Goal: Task Accomplishment & Management: Manage account settings

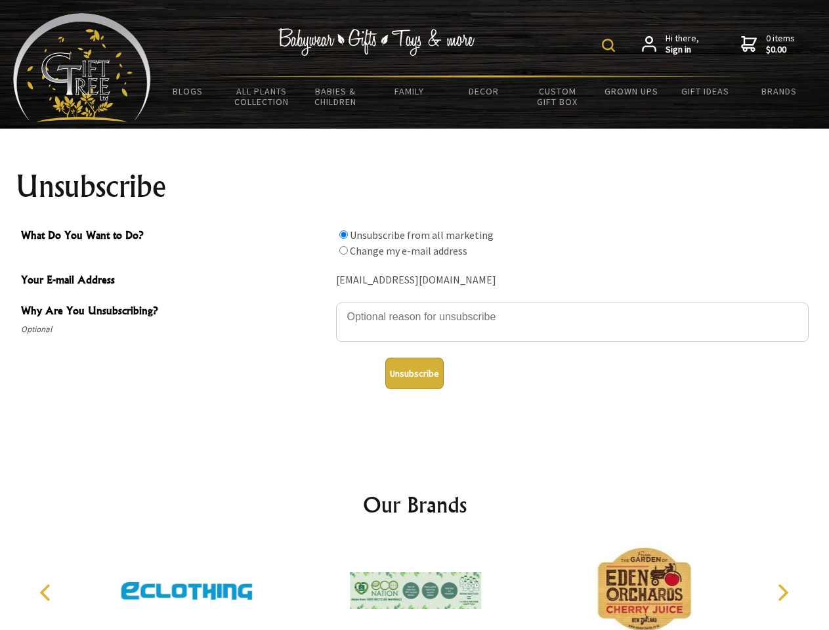
click at [610, 45] on img at bounding box center [608, 45] width 13 height 13
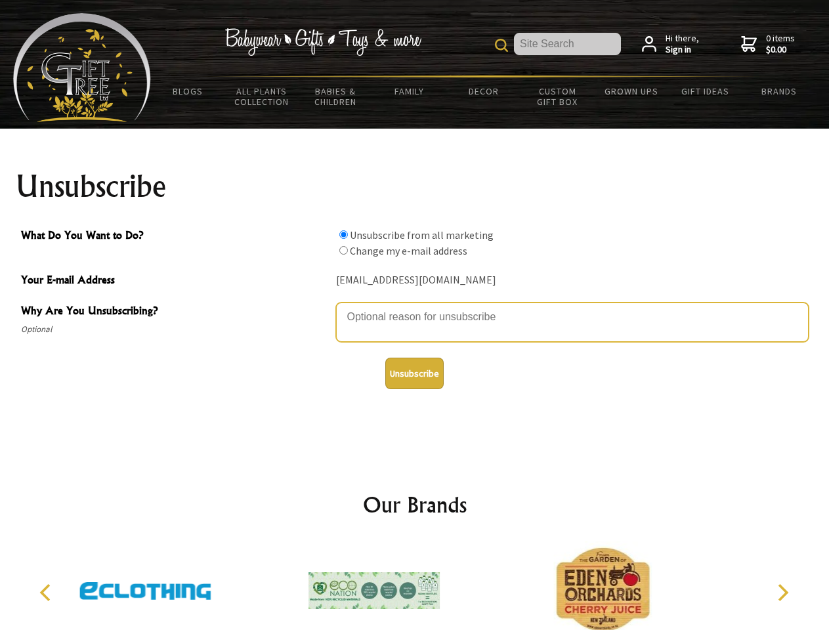
click at [415, 307] on textarea "Why Are You Unsubscribing?" at bounding box center [572, 322] width 473 height 39
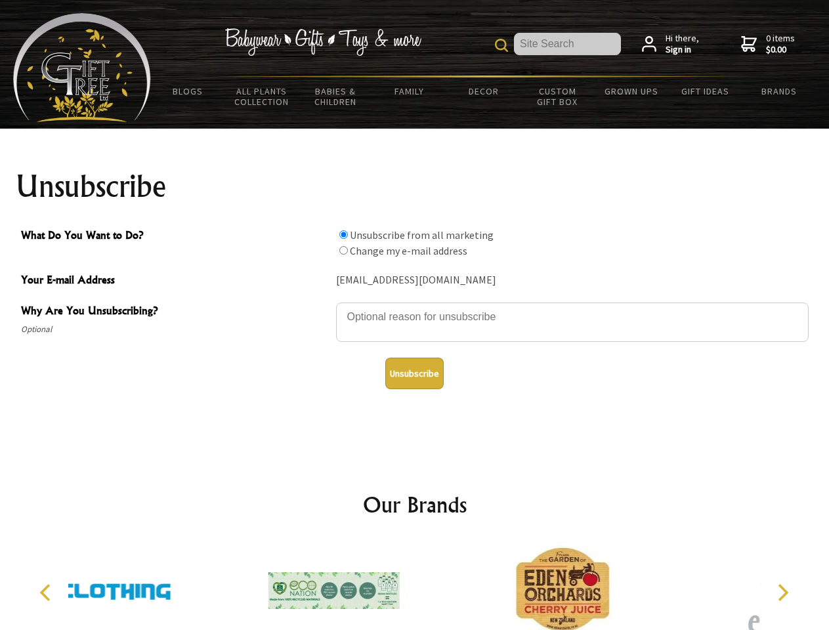
click at [343, 234] on input "What Do You Want to Do?" at bounding box center [343, 234] width 9 height 9
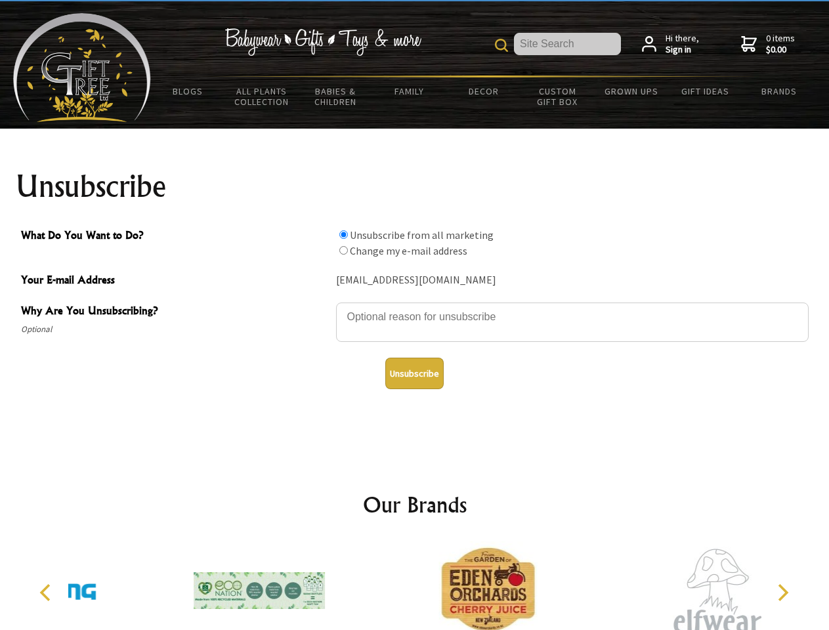
click at [343, 250] on input "What Do You Want to Do?" at bounding box center [343, 250] width 9 height 9
radio input "true"
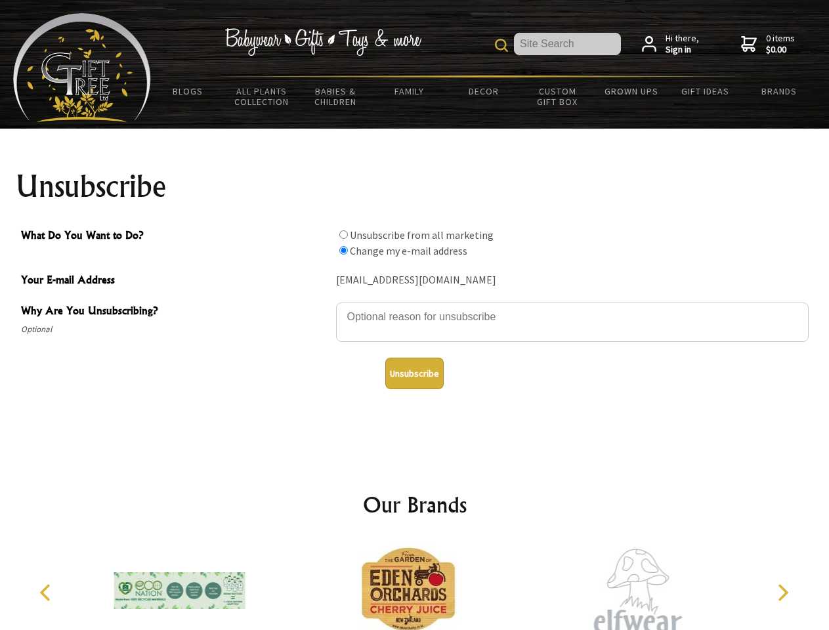
click at [414, 373] on button "Unsubscribe" at bounding box center [414, 374] width 58 height 32
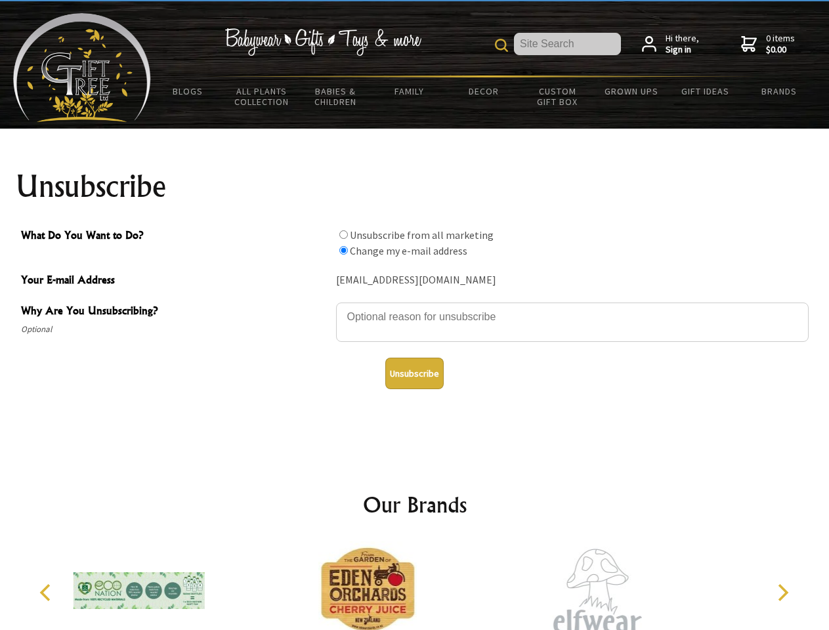
click at [47, 593] on icon "Previous" at bounding box center [46, 592] width 17 height 17
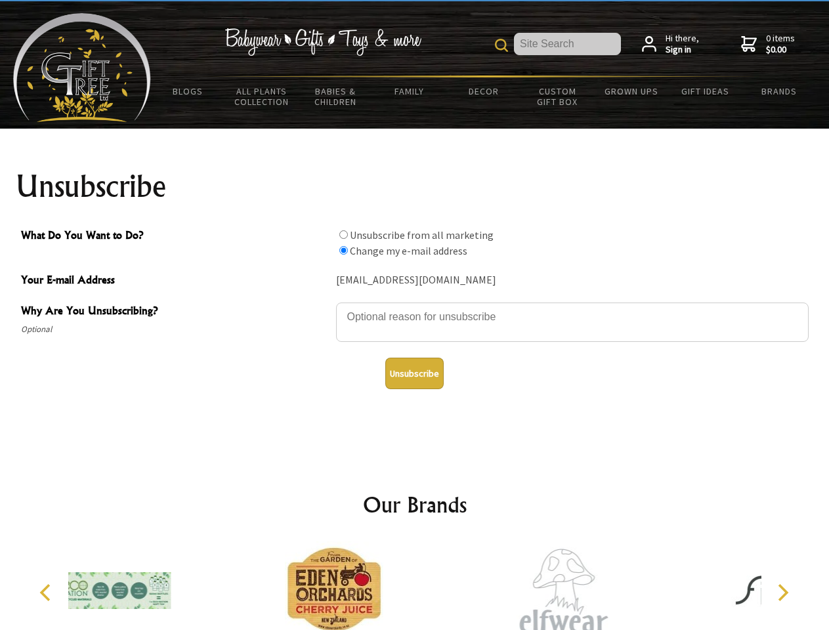
click at [782, 593] on icon "Next" at bounding box center [781, 592] width 17 height 17
